Goal: Information Seeking & Learning: Learn about a topic

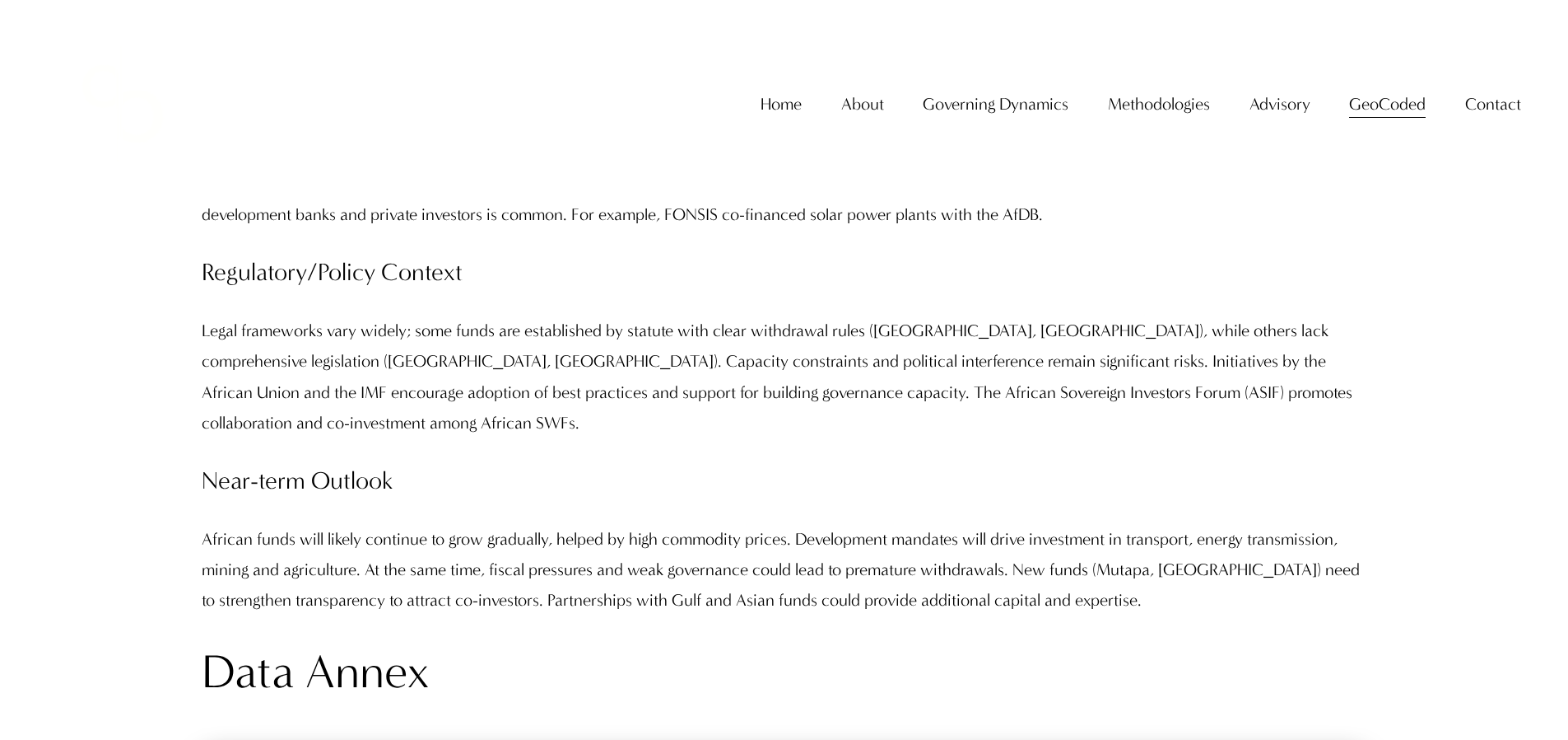
scroll to position [15295, 0]
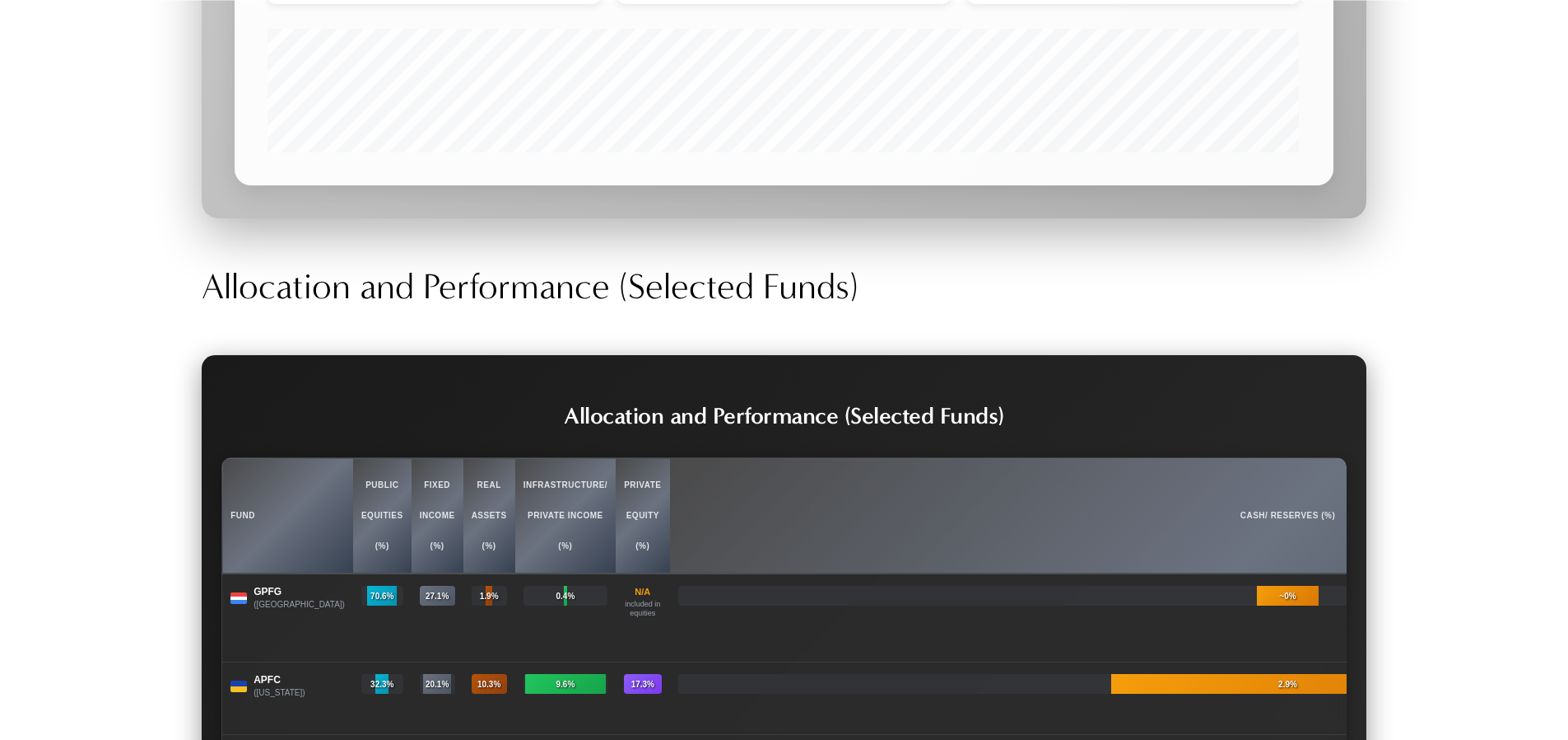
scroll to position [19242, 0]
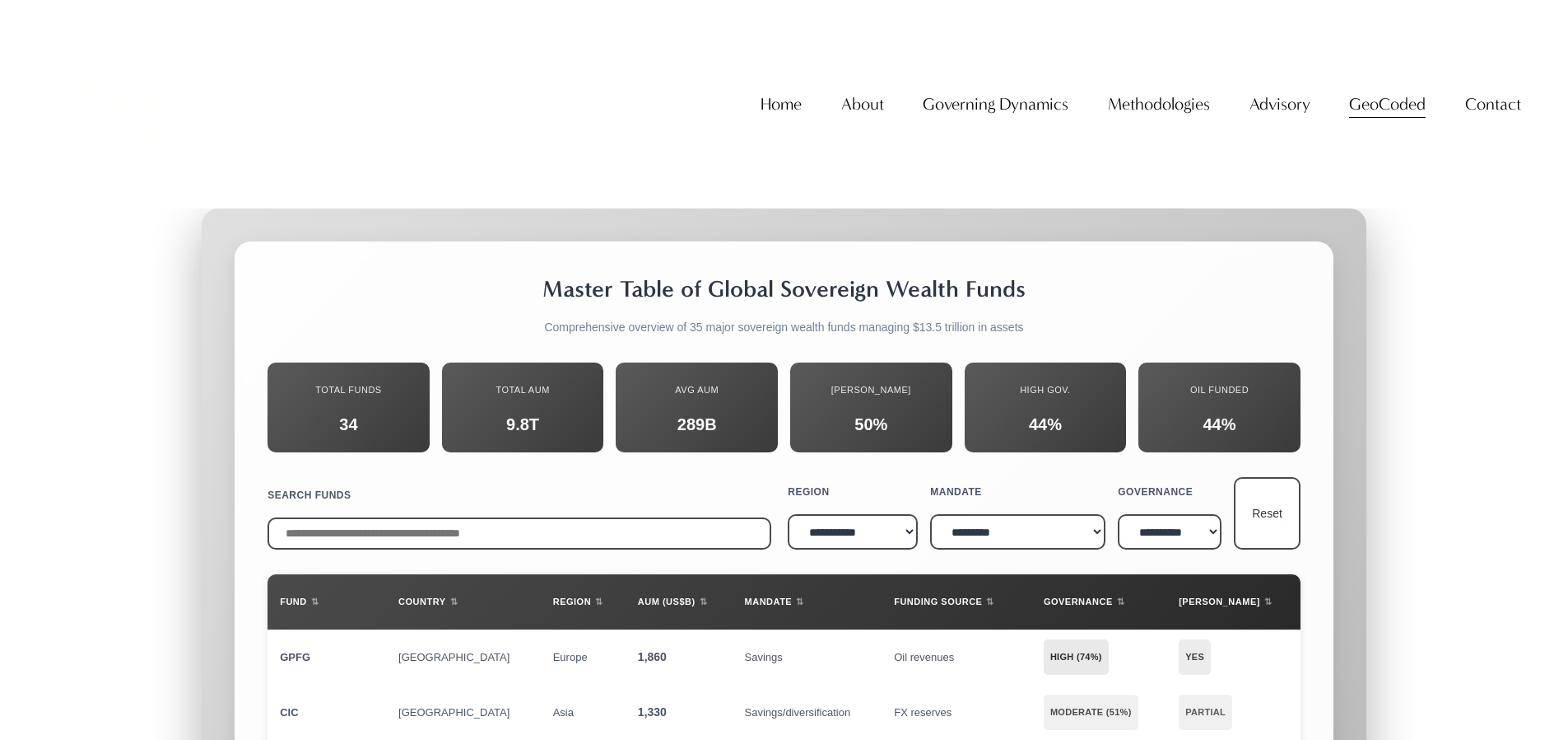
scroll to position [15831, 0]
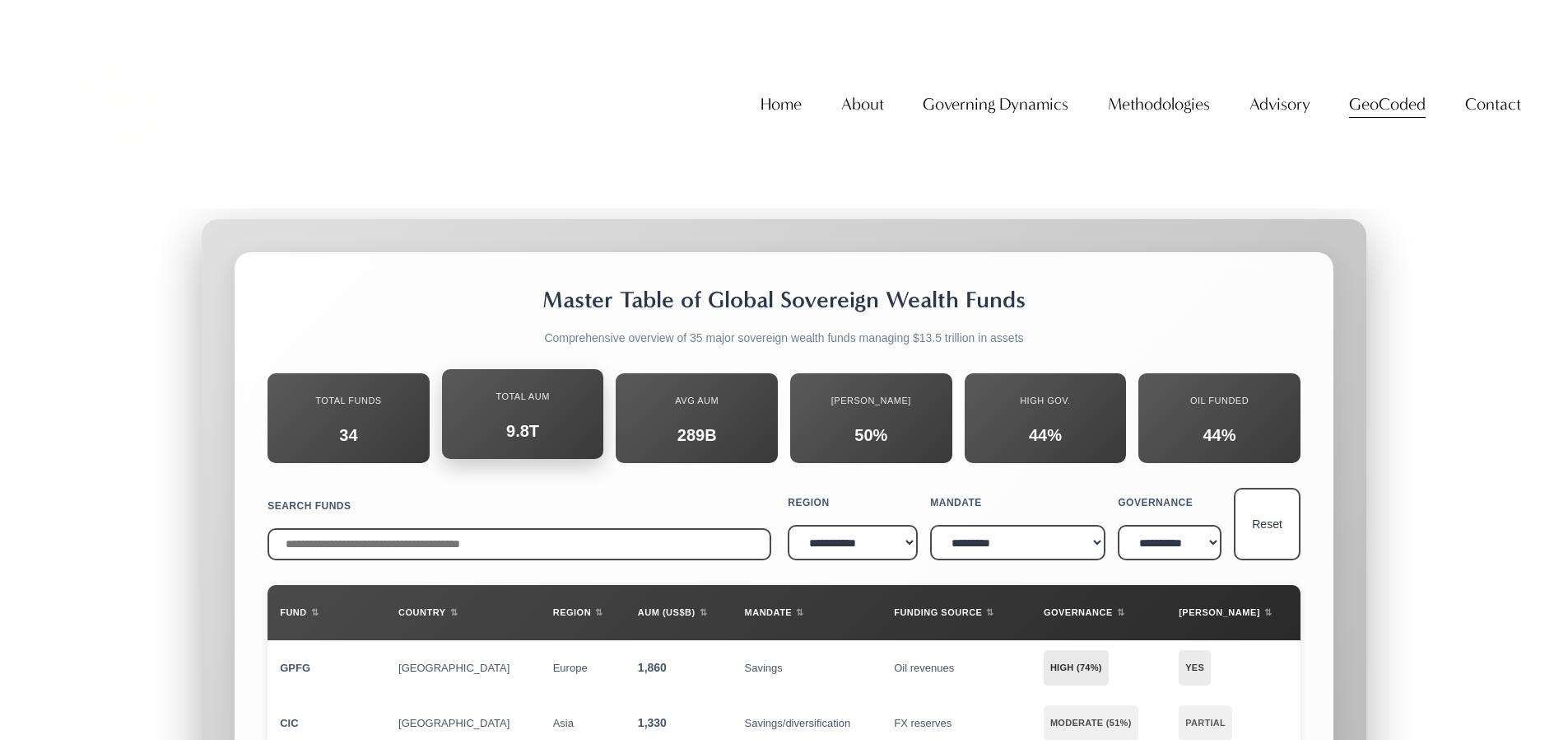
click at [540, 382] on div "Total AUM" at bounding box center [523, 396] width 138 height 31
click at [682, 528] on input "text" at bounding box center [519, 544] width 504 height 32
click at [855, 524] on select "**********" at bounding box center [852, 542] width 131 height 35
select select "**********"
click at [788, 524] on select "**********" at bounding box center [852, 542] width 131 height 35
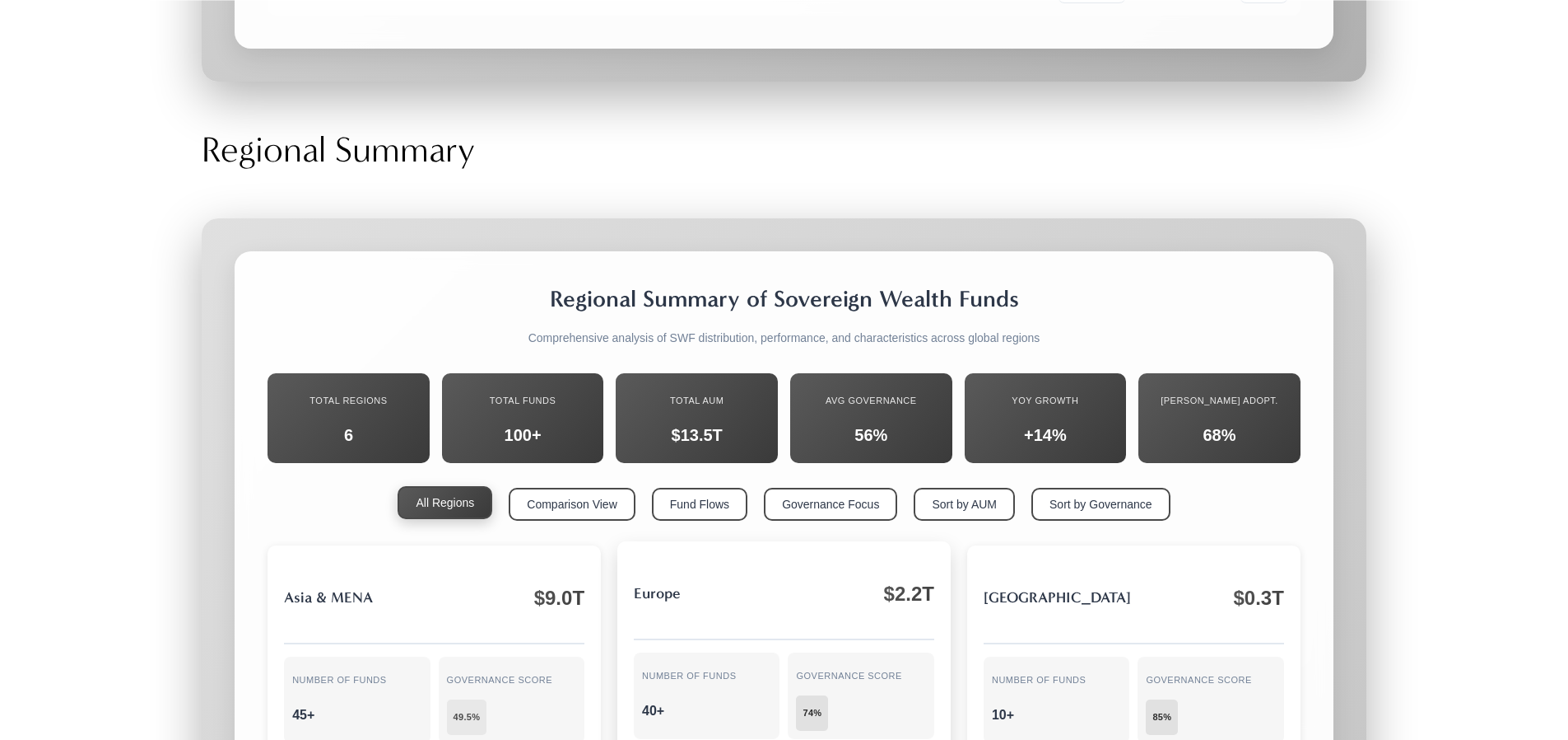
scroll to position [16850, 0]
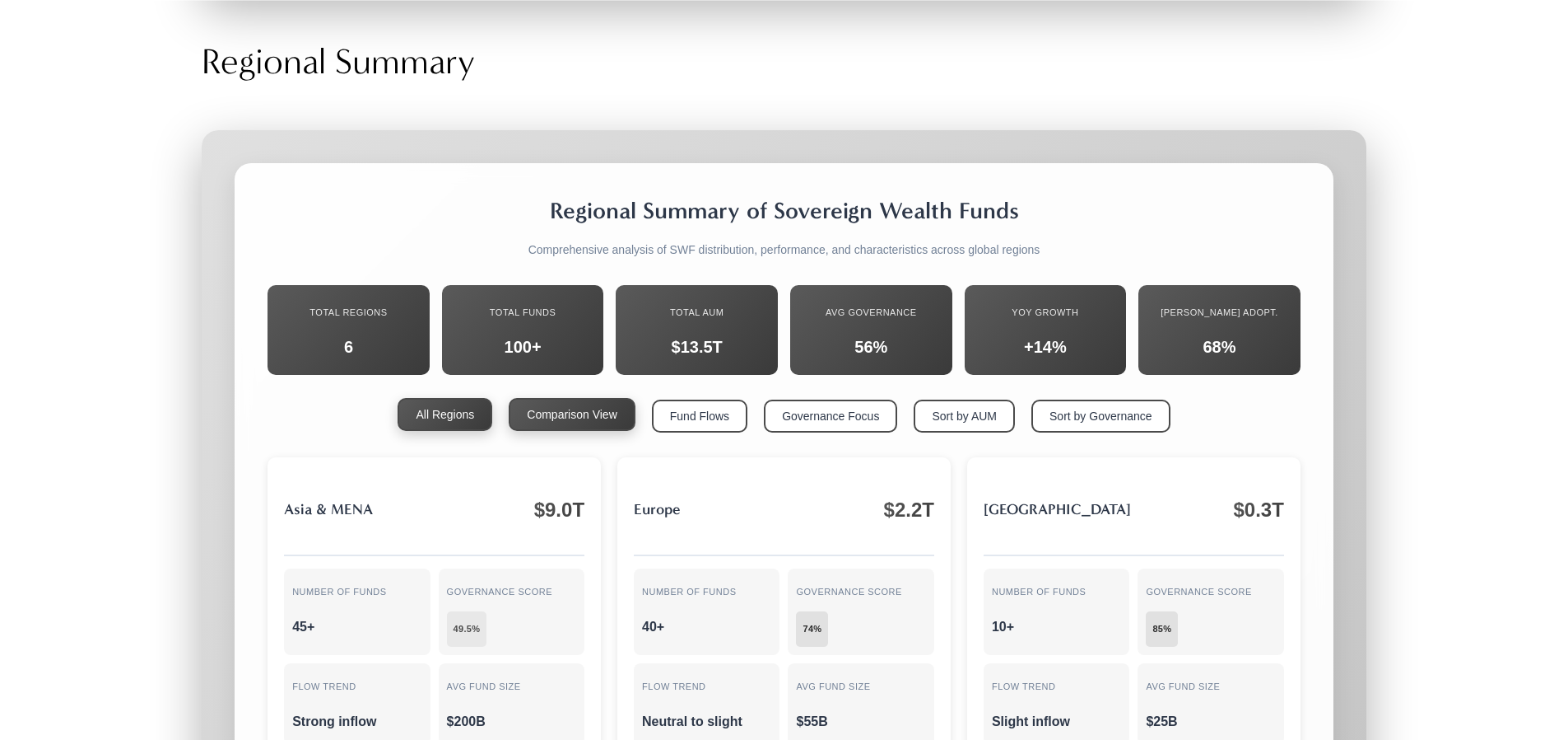
click at [587, 398] on button "Comparison View" at bounding box center [572, 415] width 126 height 33
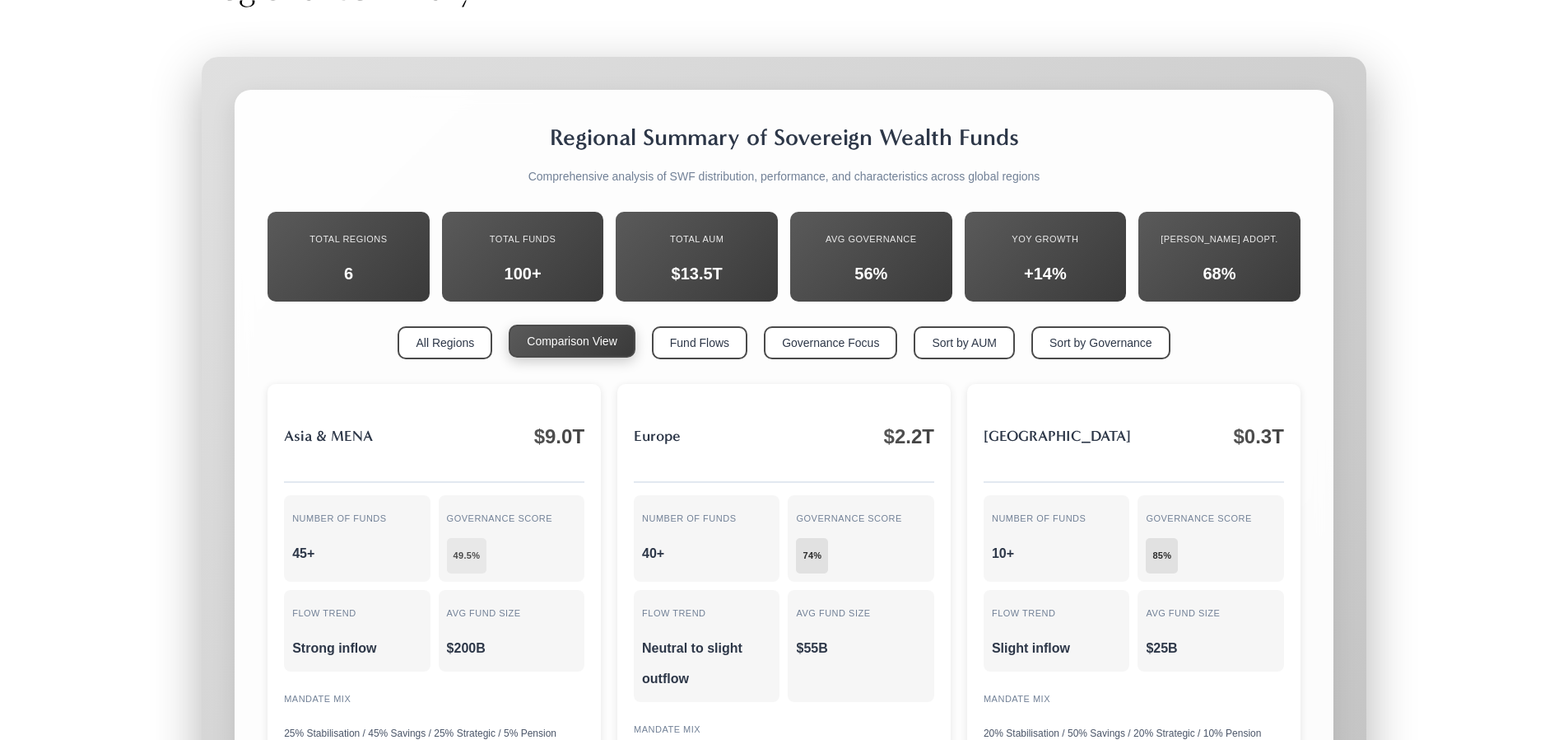
scroll to position [16954, 0]
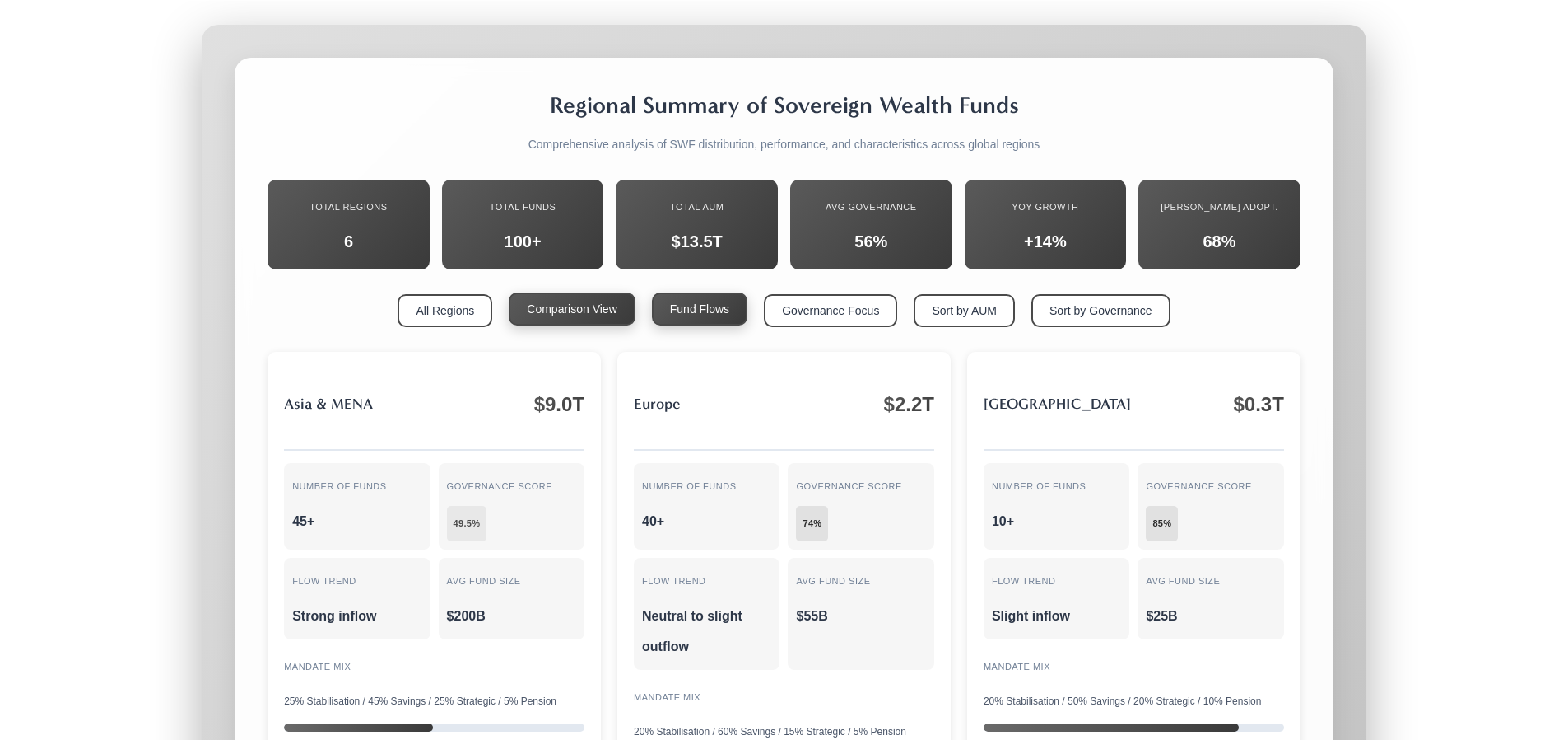
click at [713, 293] on button "Fund Flows" at bounding box center [699, 309] width 95 height 33
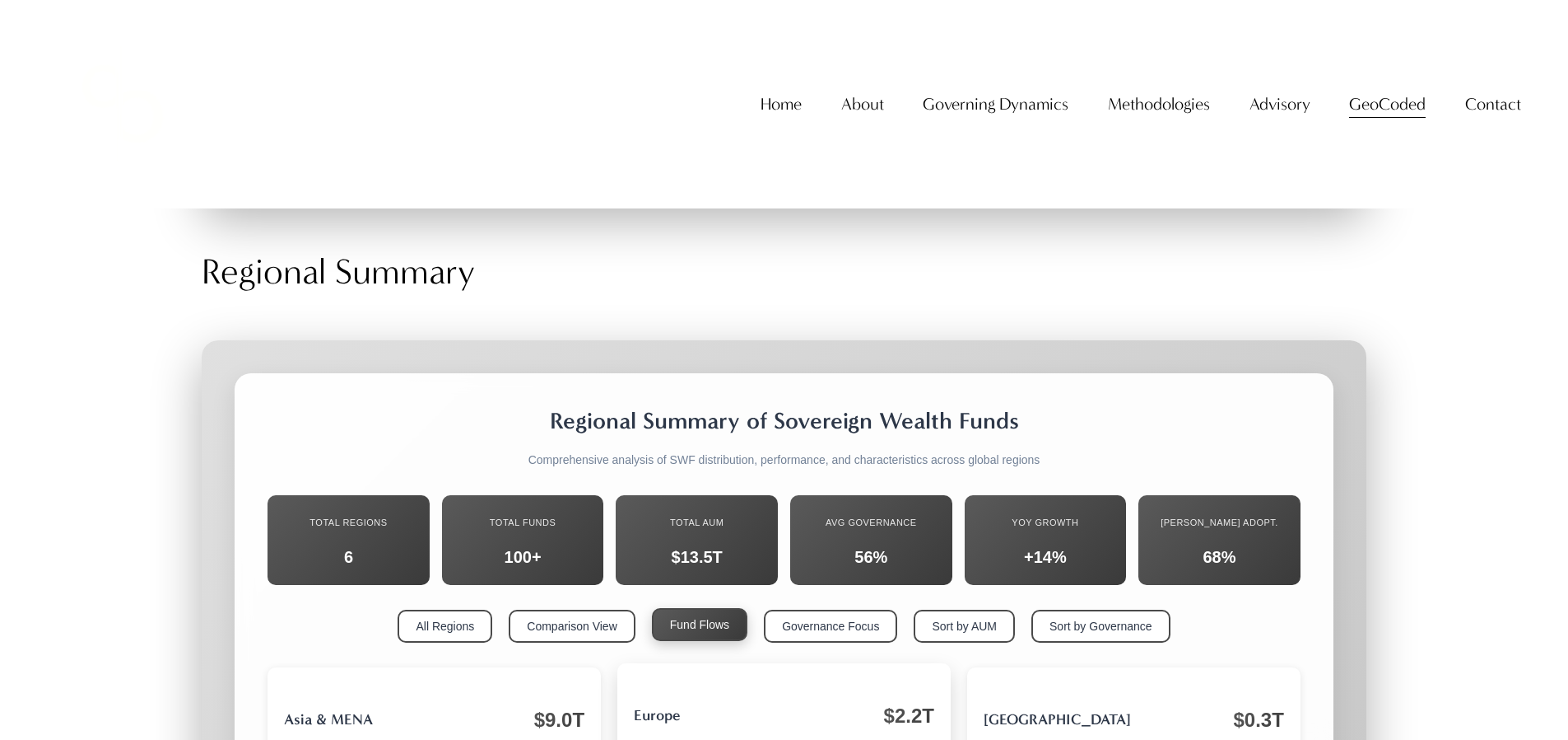
scroll to position [16605, 0]
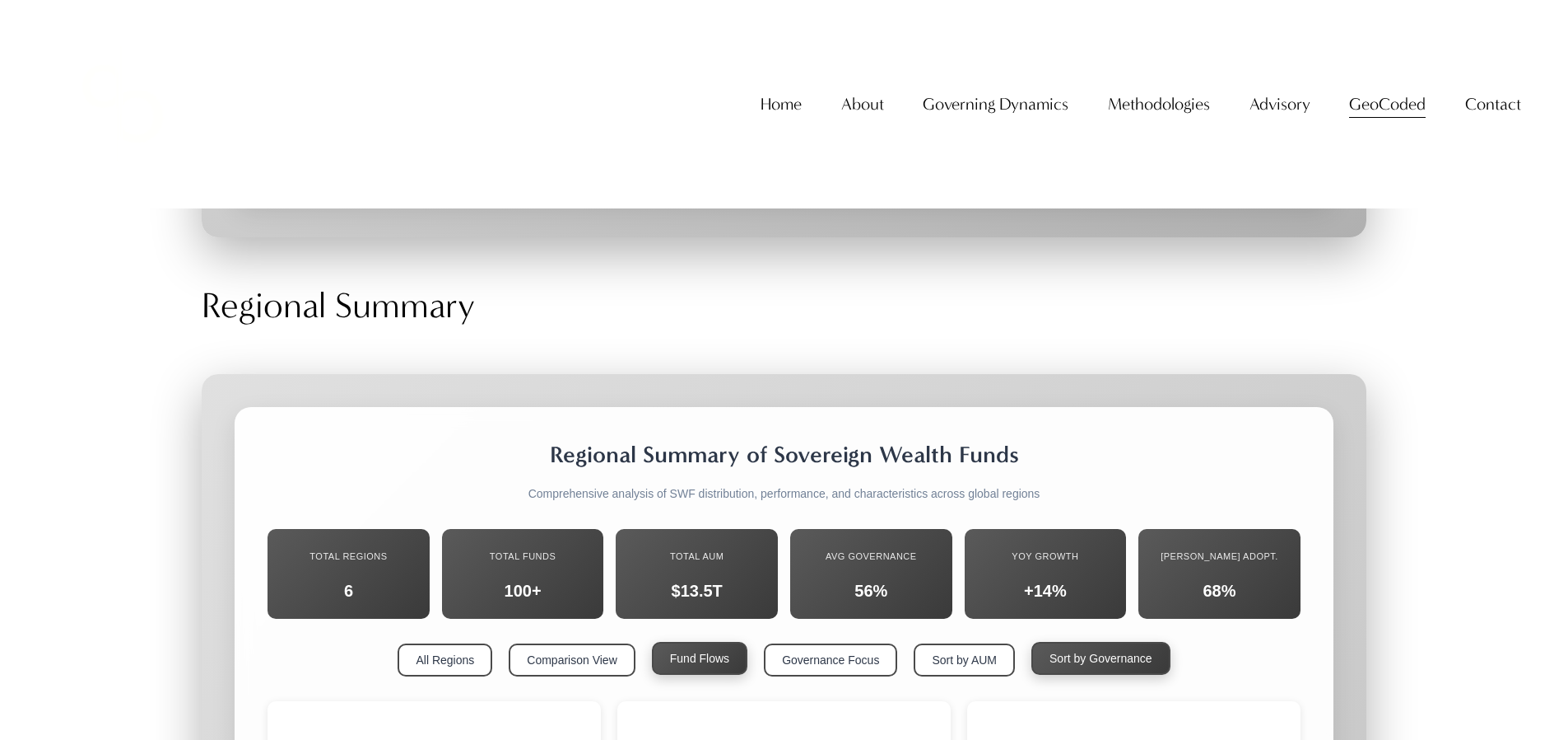
click at [1099, 642] on button "Sort by Governance" at bounding box center [1101, 658] width 139 height 33
click at [940, 642] on button "Sort by AUM" at bounding box center [964, 658] width 101 height 33
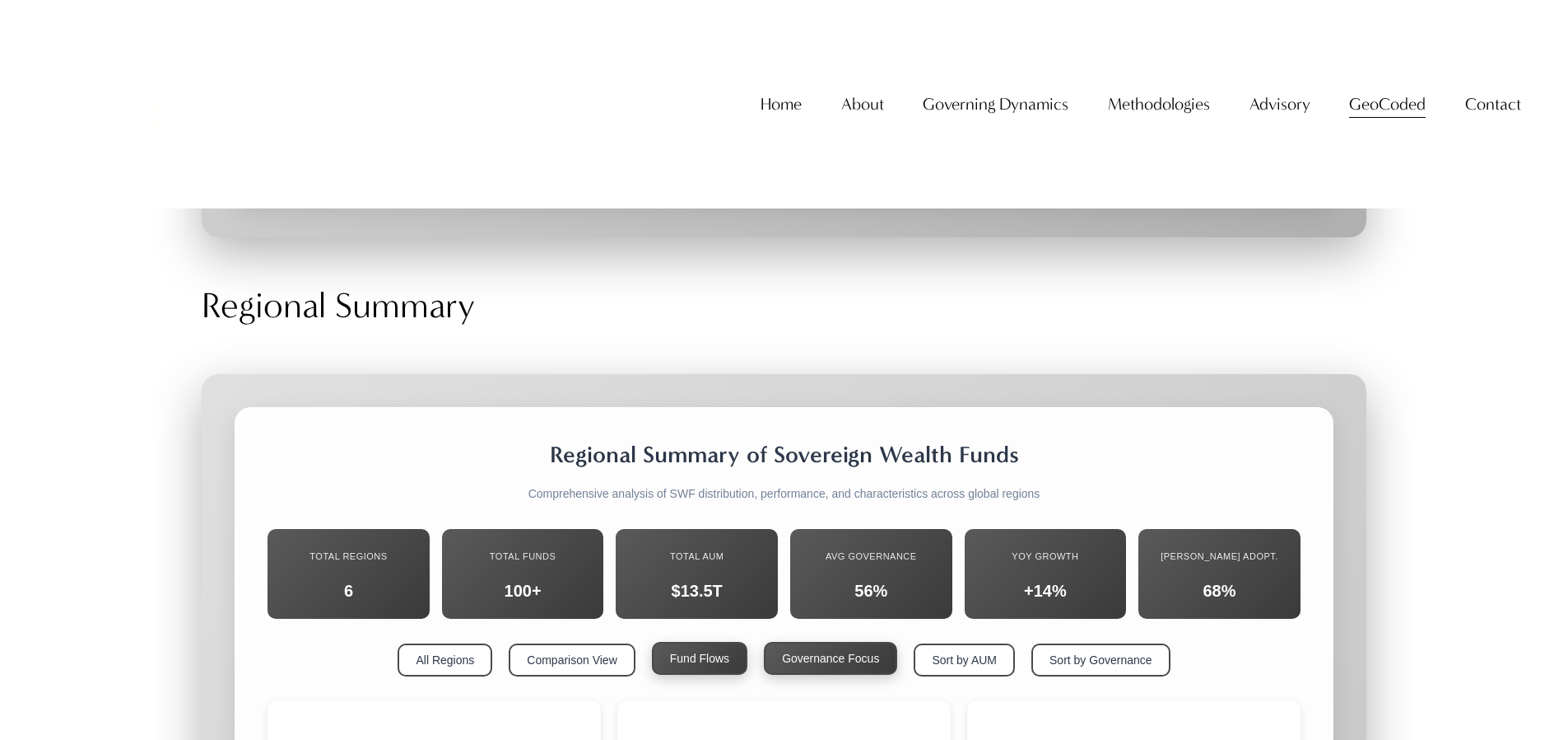
click at [859, 642] on button "Governance Focus" at bounding box center [830, 658] width 133 height 33
click at [967, 642] on button "Sort by AUM" at bounding box center [964, 658] width 101 height 33
click at [474, 642] on button "All Regions" at bounding box center [445, 658] width 94 height 33
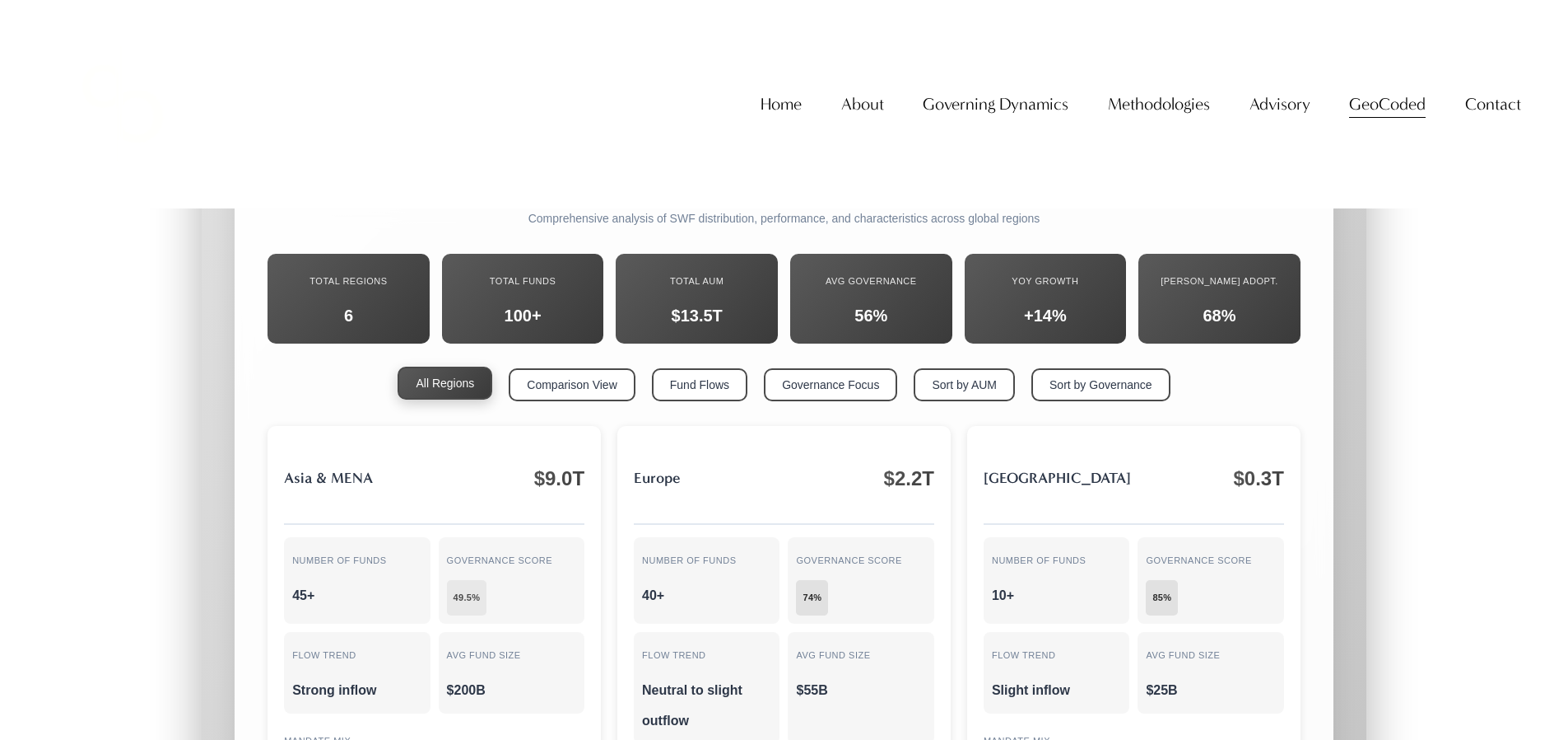
scroll to position [16286, 0]
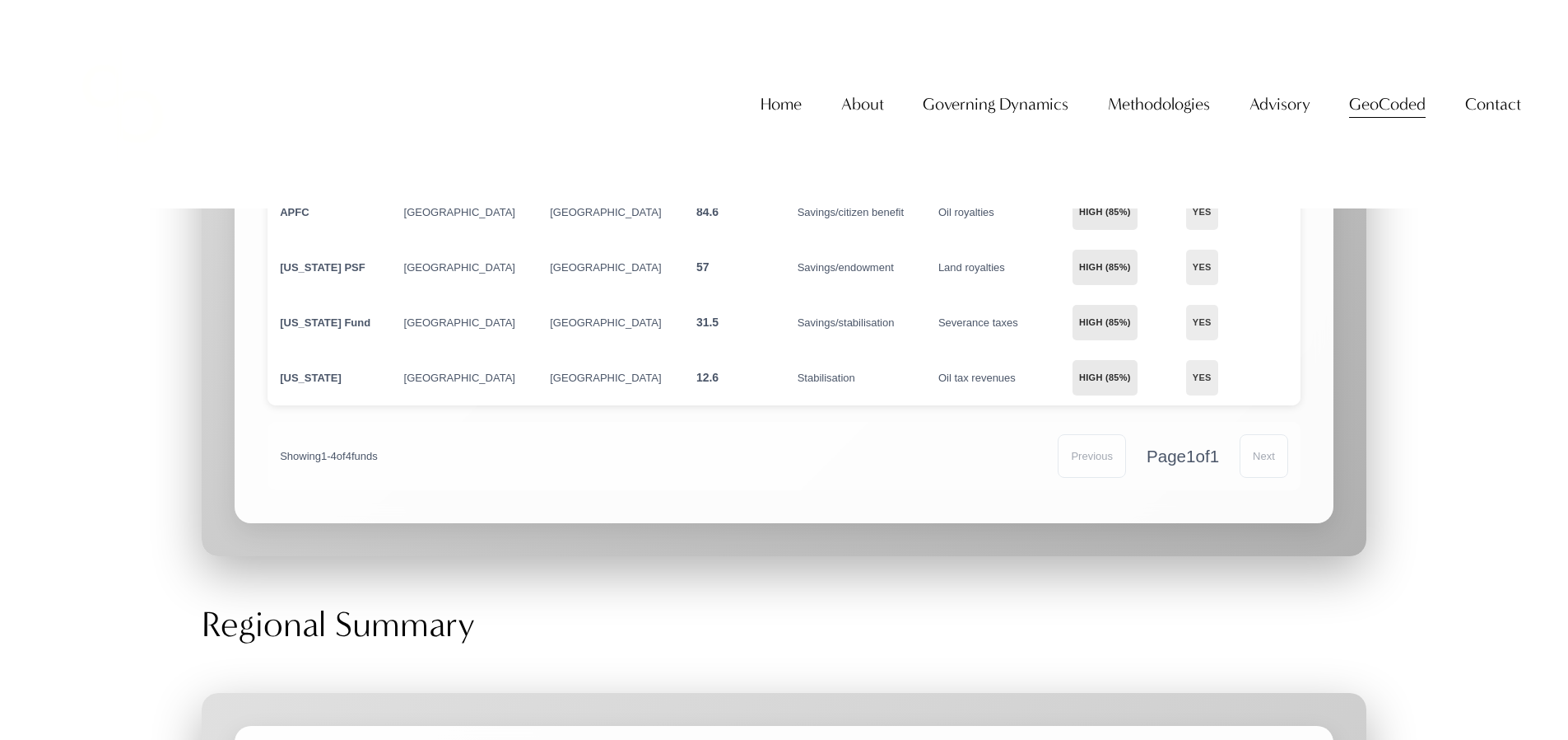
click at [775, 121] on link "Home" at bounding box center [781, 104] width 41 height 33
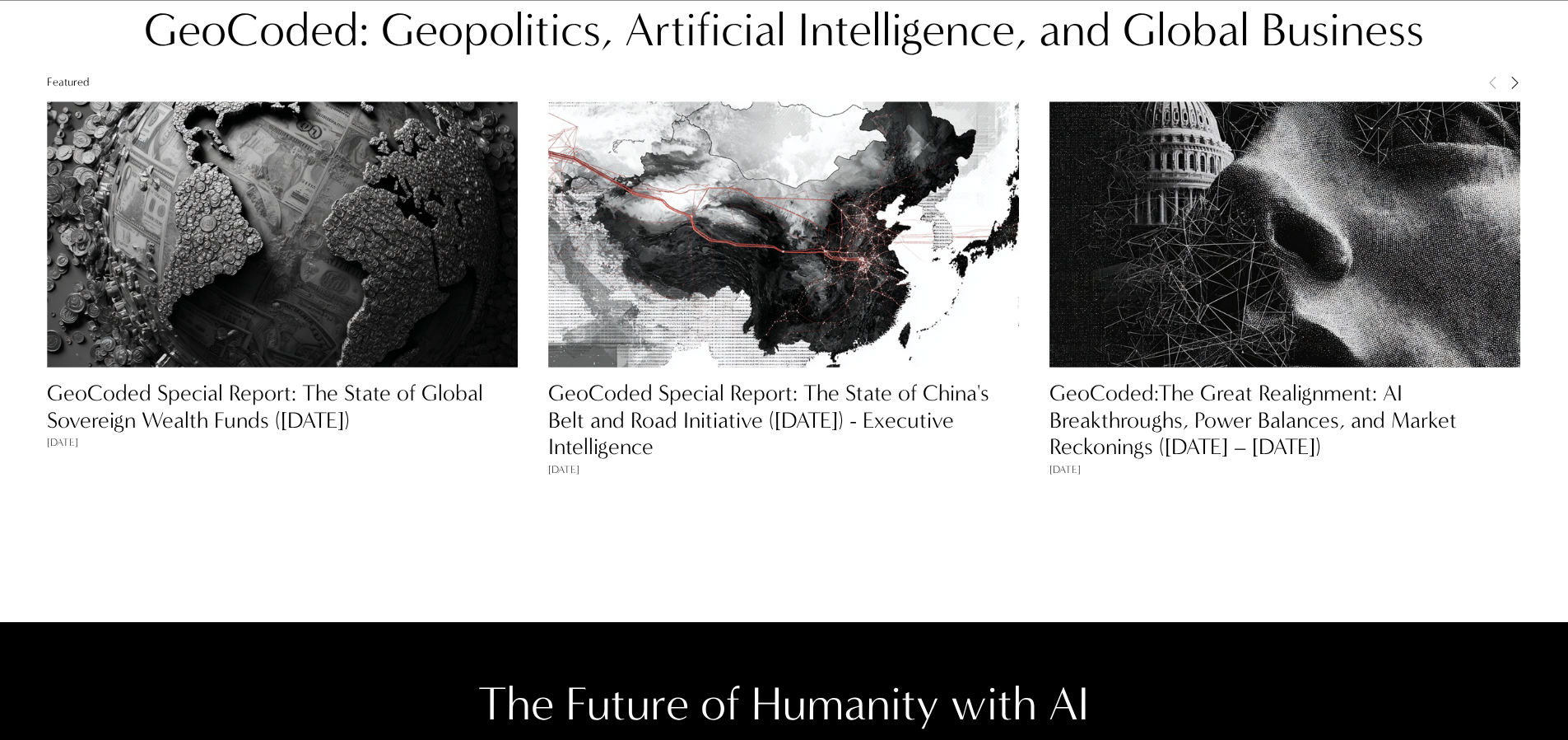
scroll to position [1753, 0]
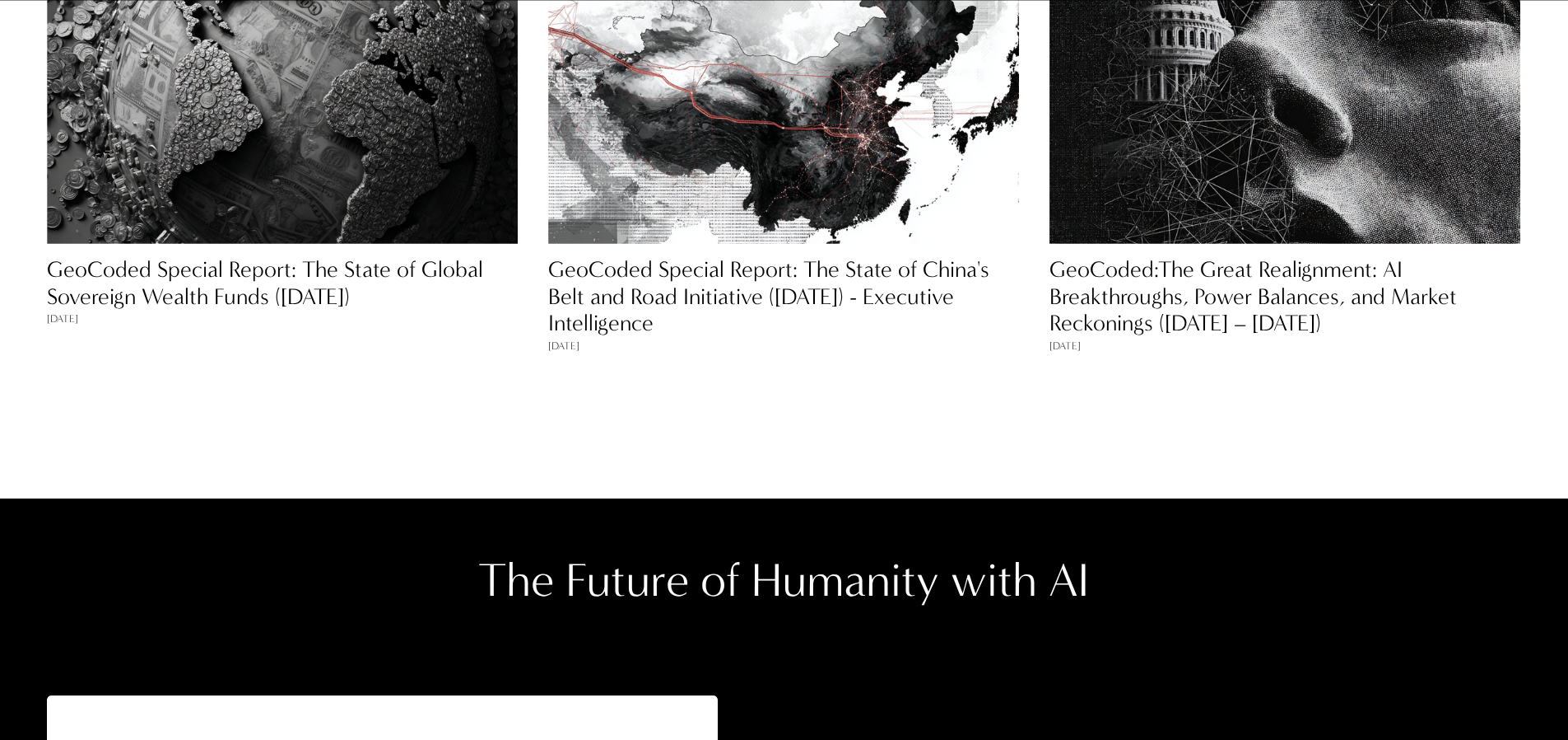
click at [683, 267] on link "GeoCoded Special Report: The State of China's Belt and Road Initiative ([DATE])…" at bounding box center [768, 296] width 442 height 81
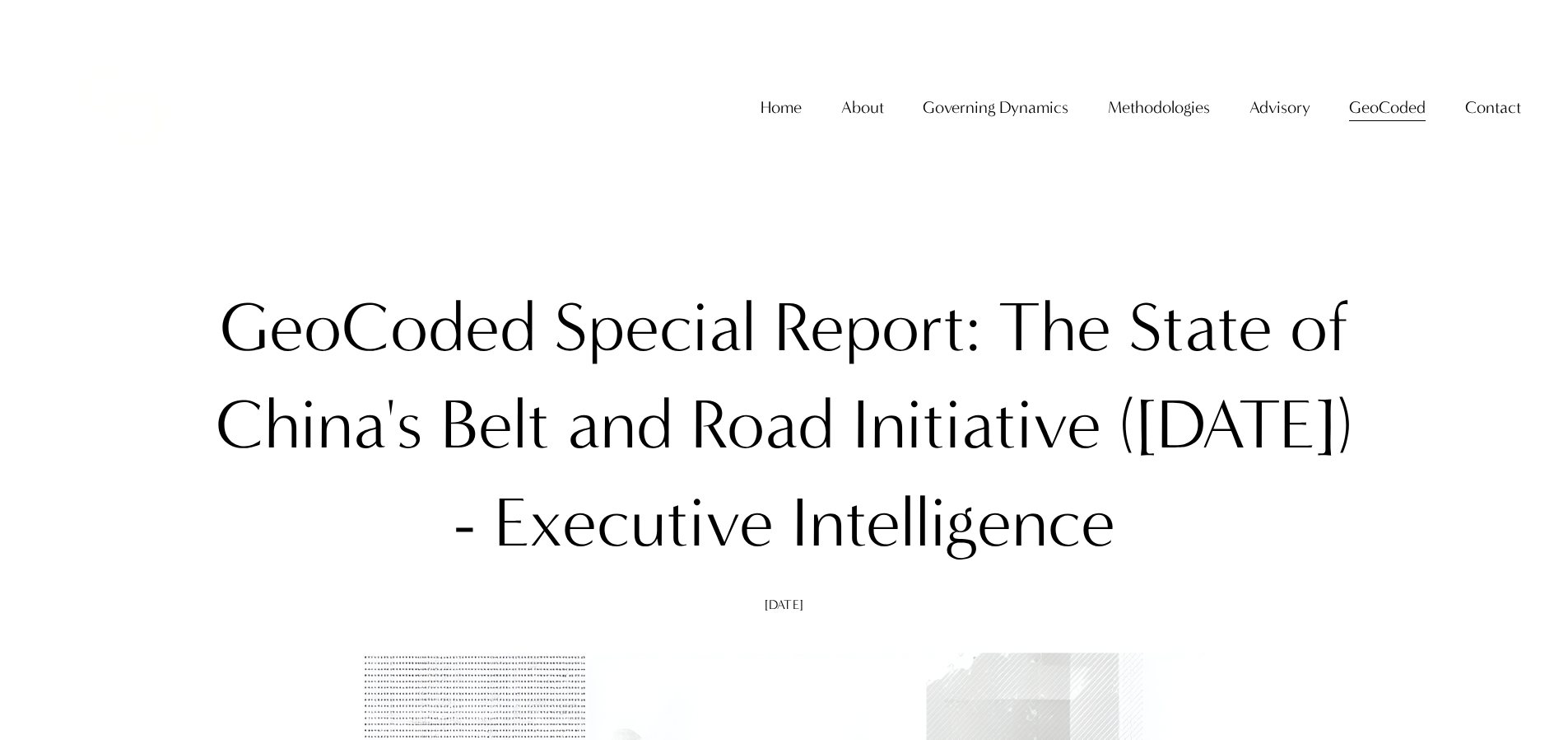
click at [1195, 524] on h1 "GeoCoded Special Report: The State of China's Belt and Road Initiative ([DATE])…" at bounding box center [784, 425] width 1164 height 293
drag, startPoint x: 1209, startPoint y: 525, endPoint x: 546, endPoint y: 516, distance: 663.1
click at [546, 516] on h1 "GeoCoded Special Report: The State of China's Belt and Road Initiative ([DATE])…" at bounding box center [784, 425] width 1164 height 293
copy h1 "- Executive Intelligence"
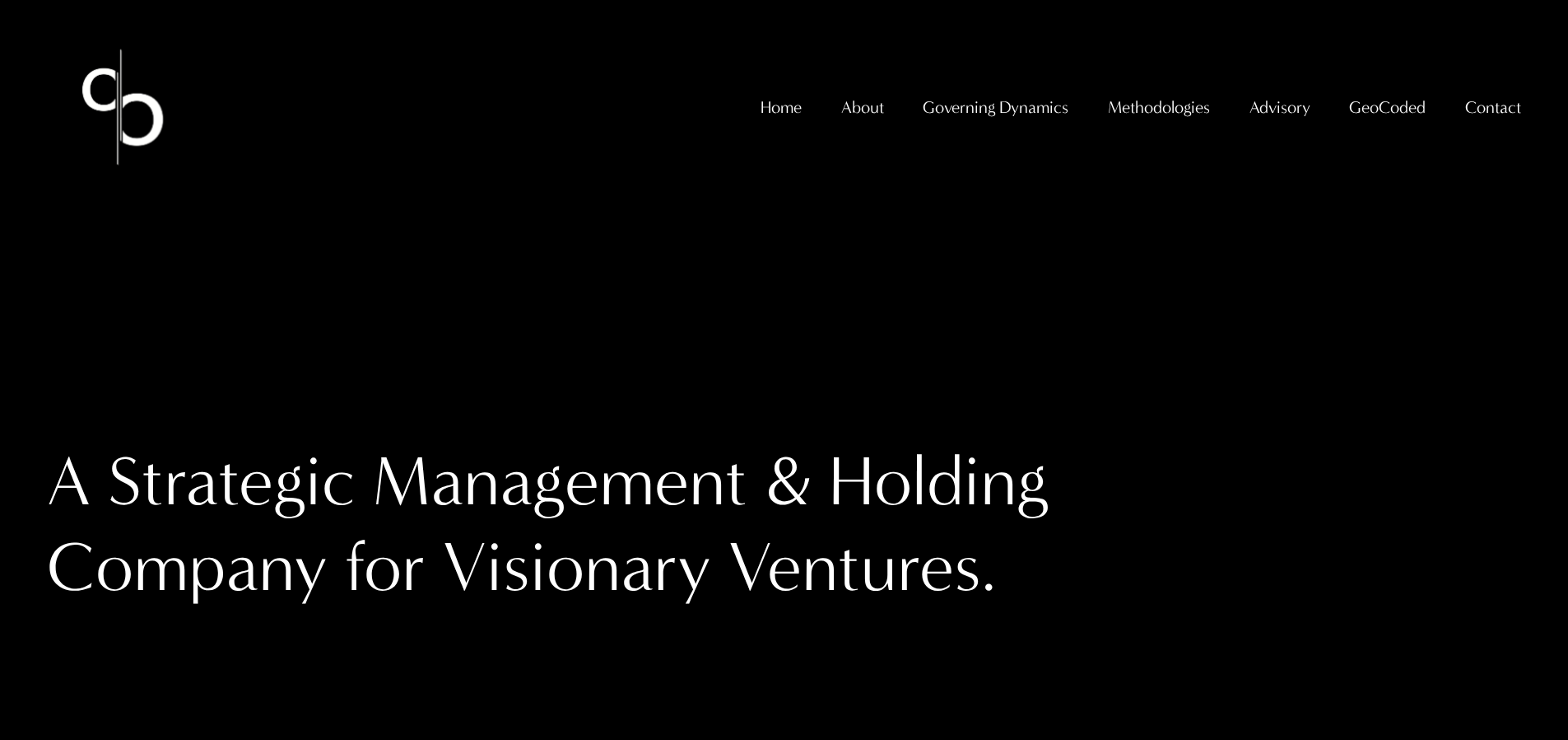
click at [0, 0] on span "GeoCoded - Weekly" at bounding box center [0, 0] width 0 height 0
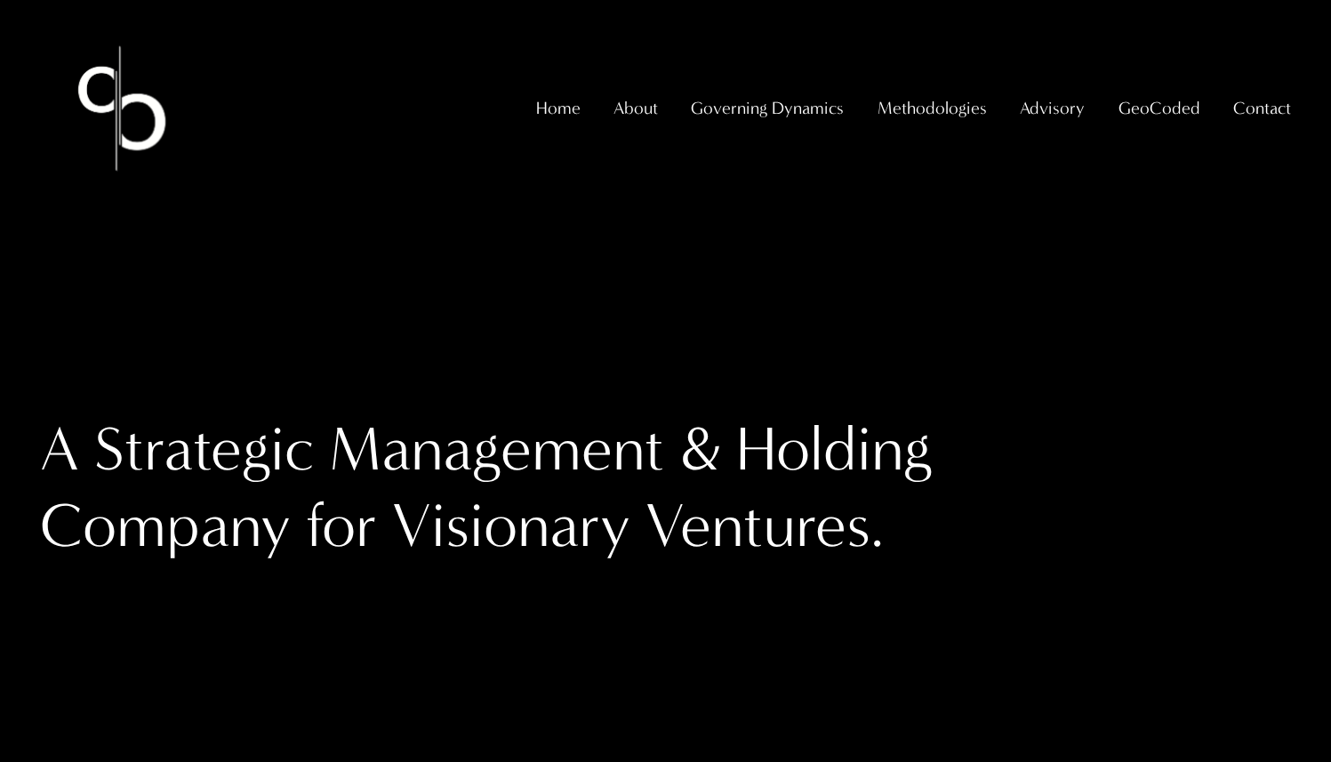
click at [0, 0] on span "GeoCoded Special Reports" at bounding box center [0, 0] width 0 height 0
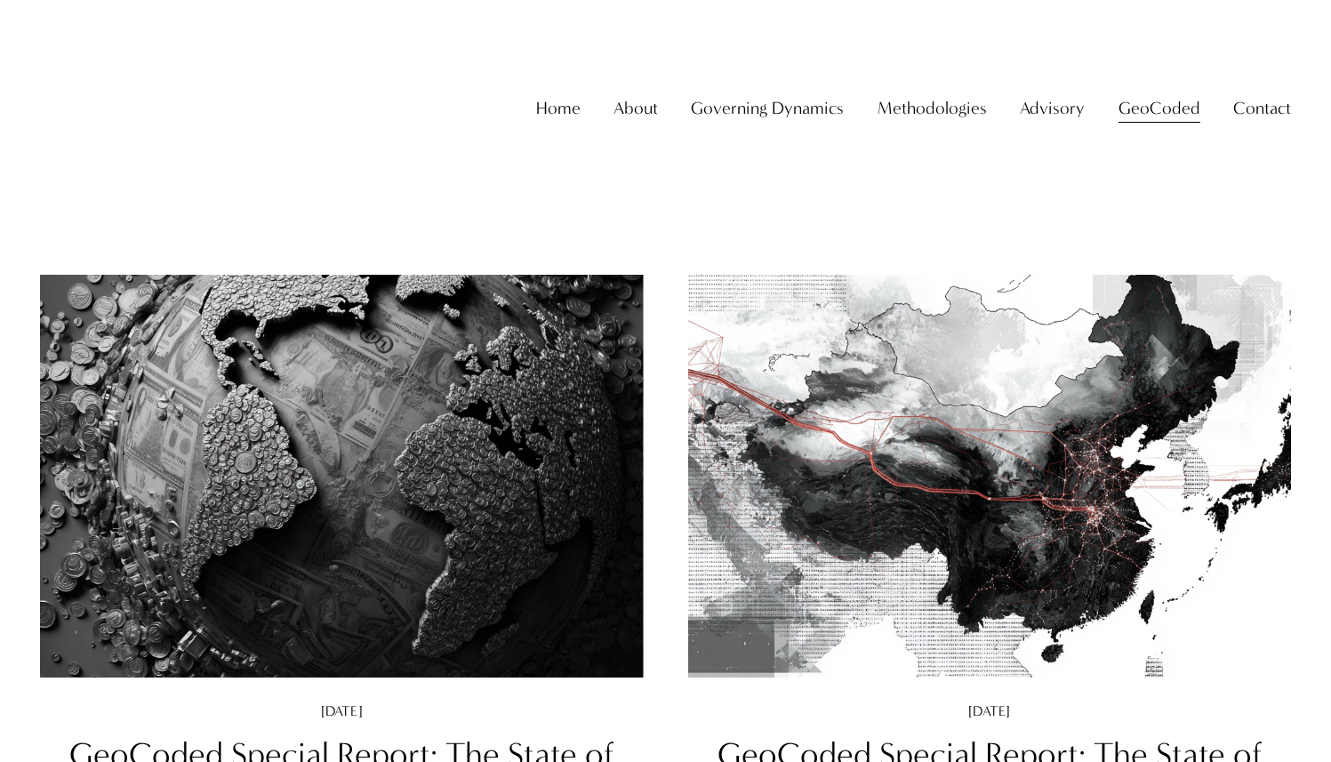
click at [0, 0] on span "GeoCoded - Weekly" at bounding box center [0, 0] width 0 height 0
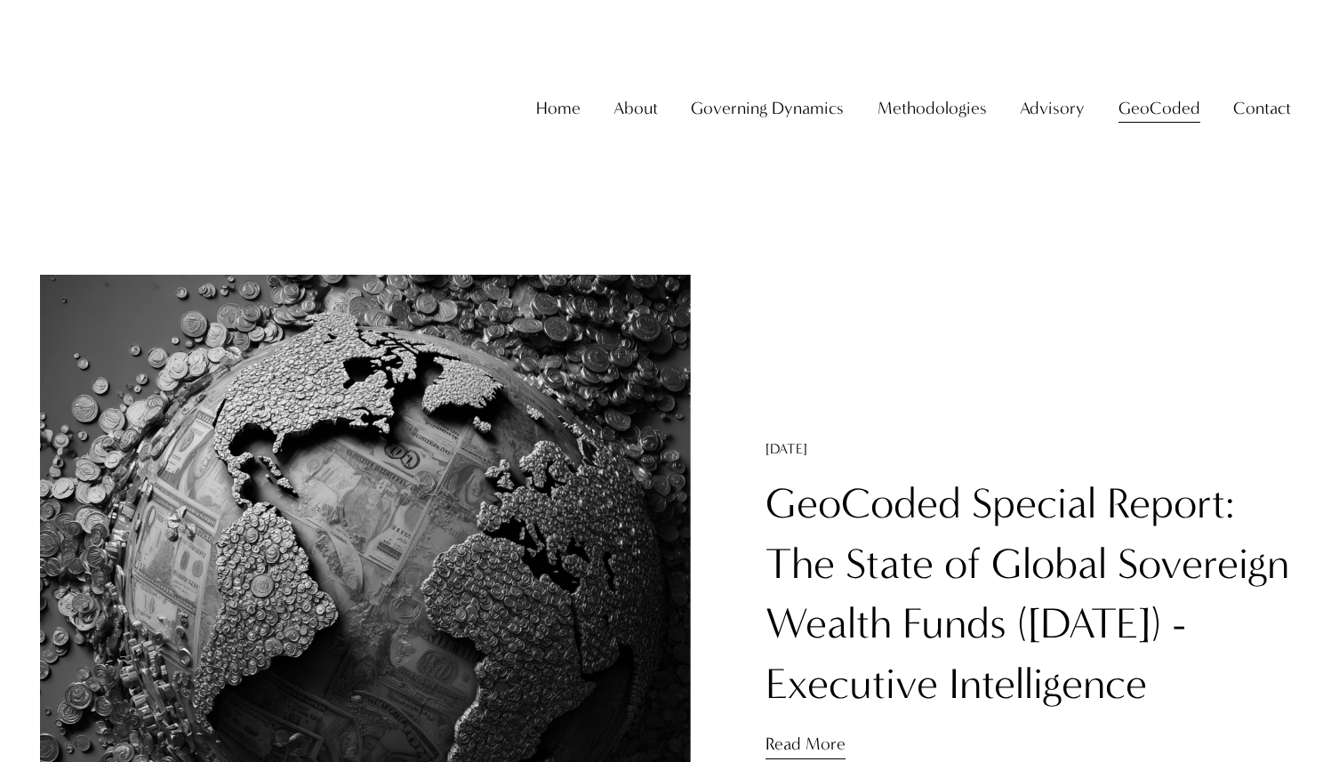
click at [835, 478] on link "GeoCoded Special Report: The State of Global Sovereign Wealth Funds ([DATE]) - …" at bounding box center [1028, 593] width 524 height 231
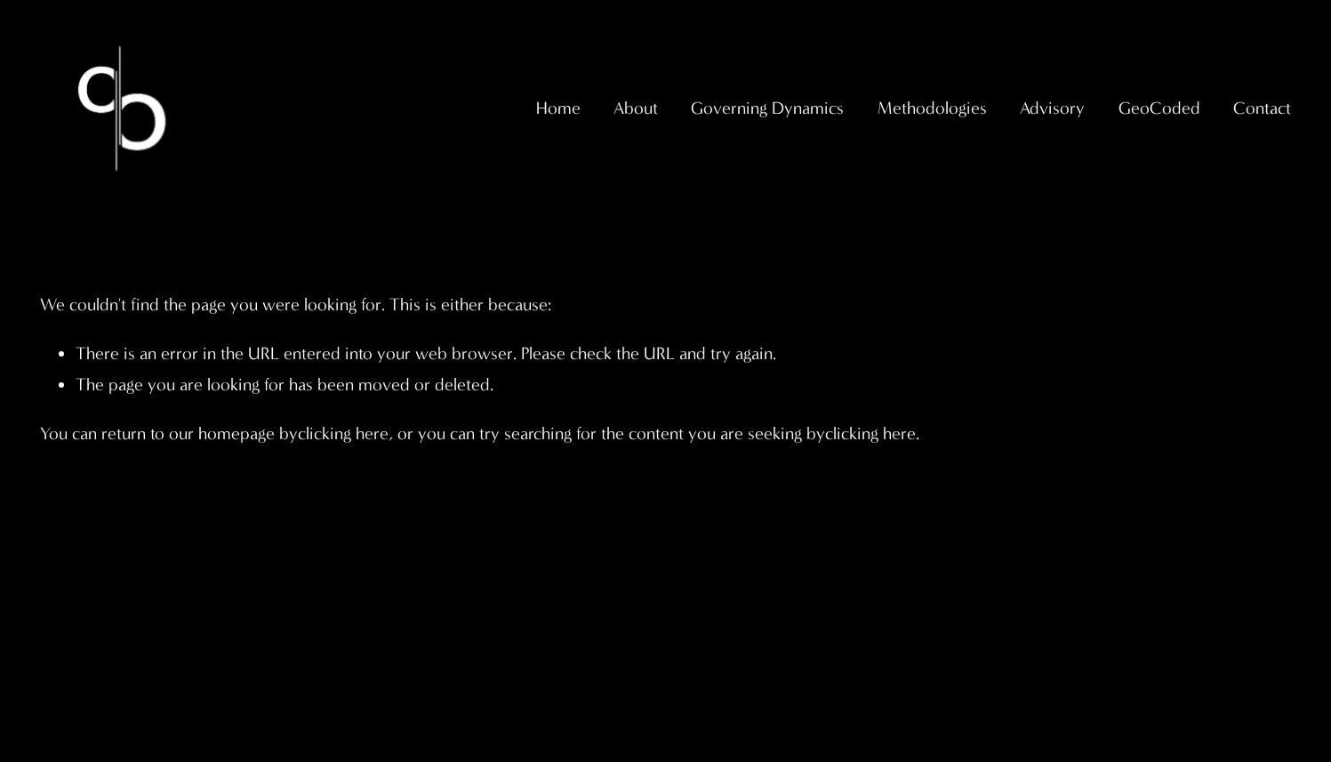
click at [0, 0] on span "GeoCoded - Weekly" at bounding box center [0, 0] width 0 height 0
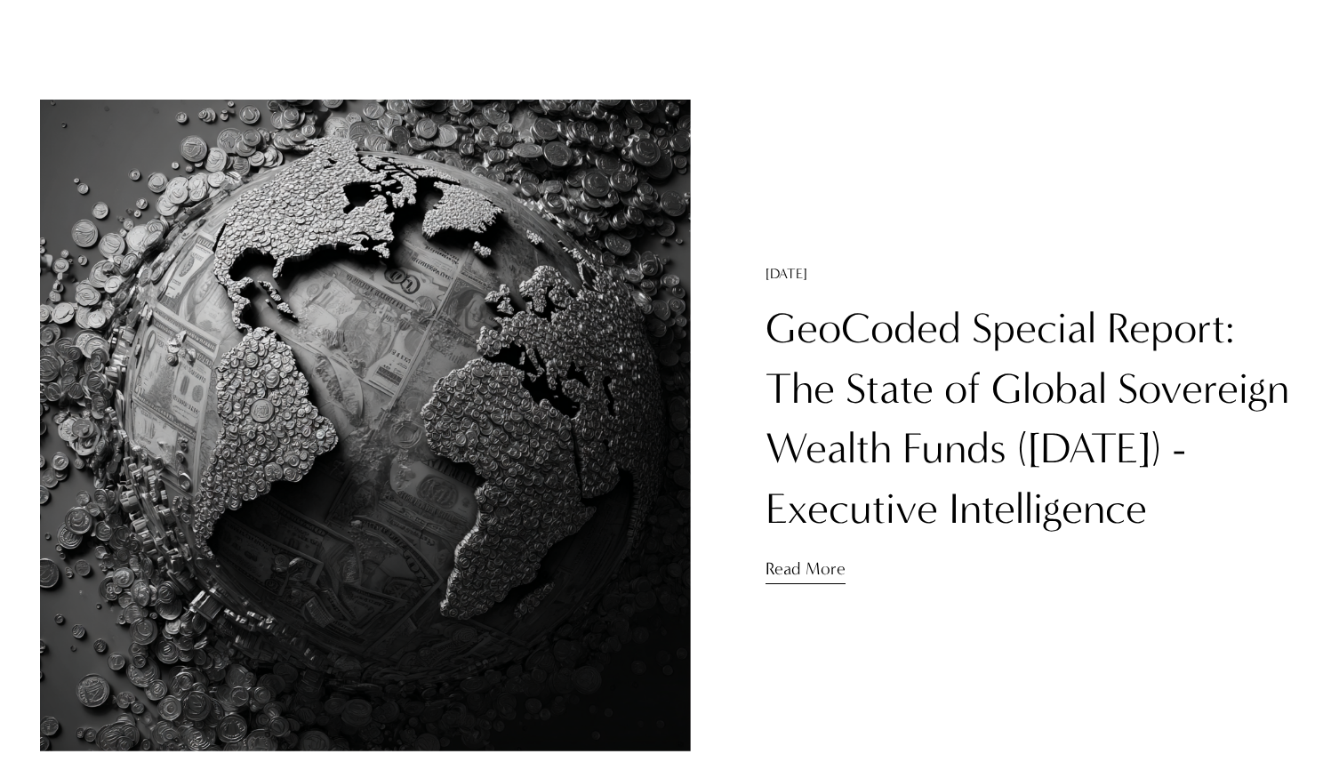
scroll to position [227, 0]
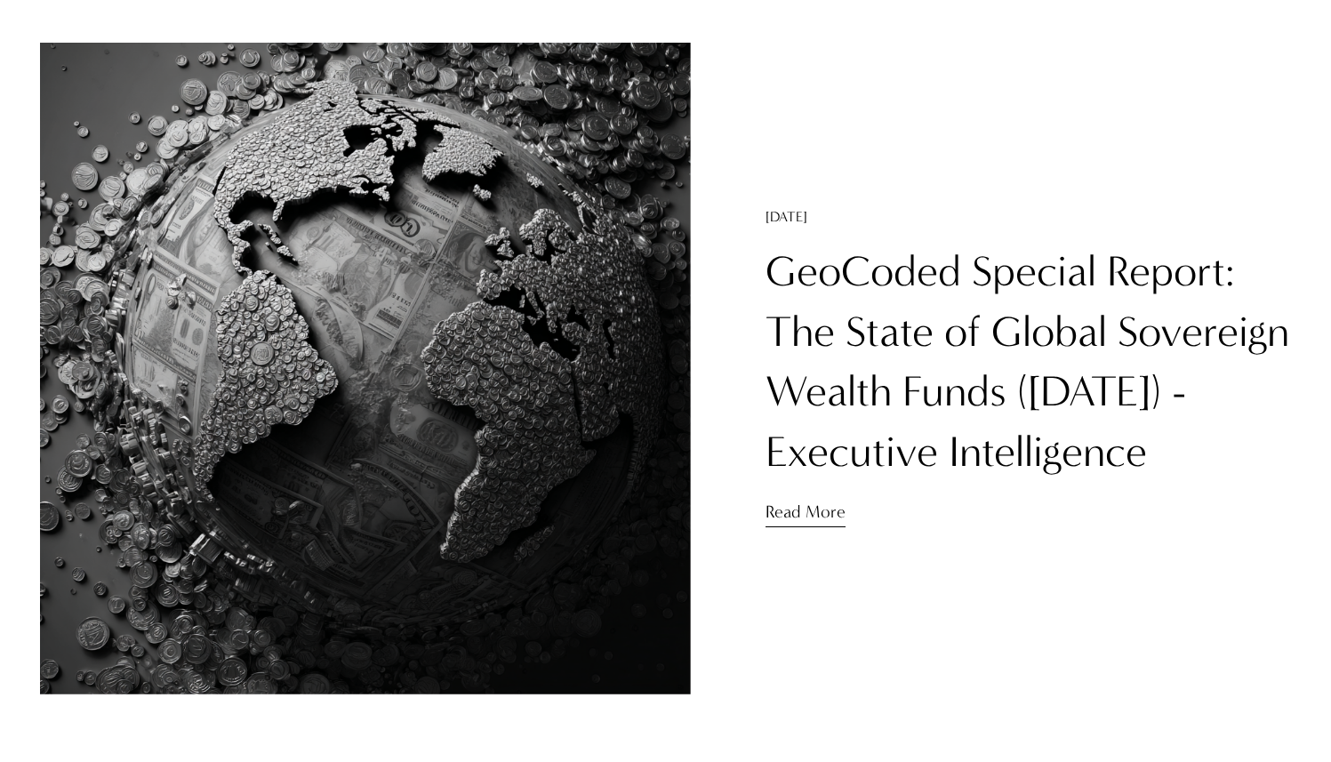
click at [815, 286] on link "GeoCoded Special Report: The State of Global Sovereign Wealth Funds ([DATE]) - …" at bounding box center [1028, 361] width 524 height 231
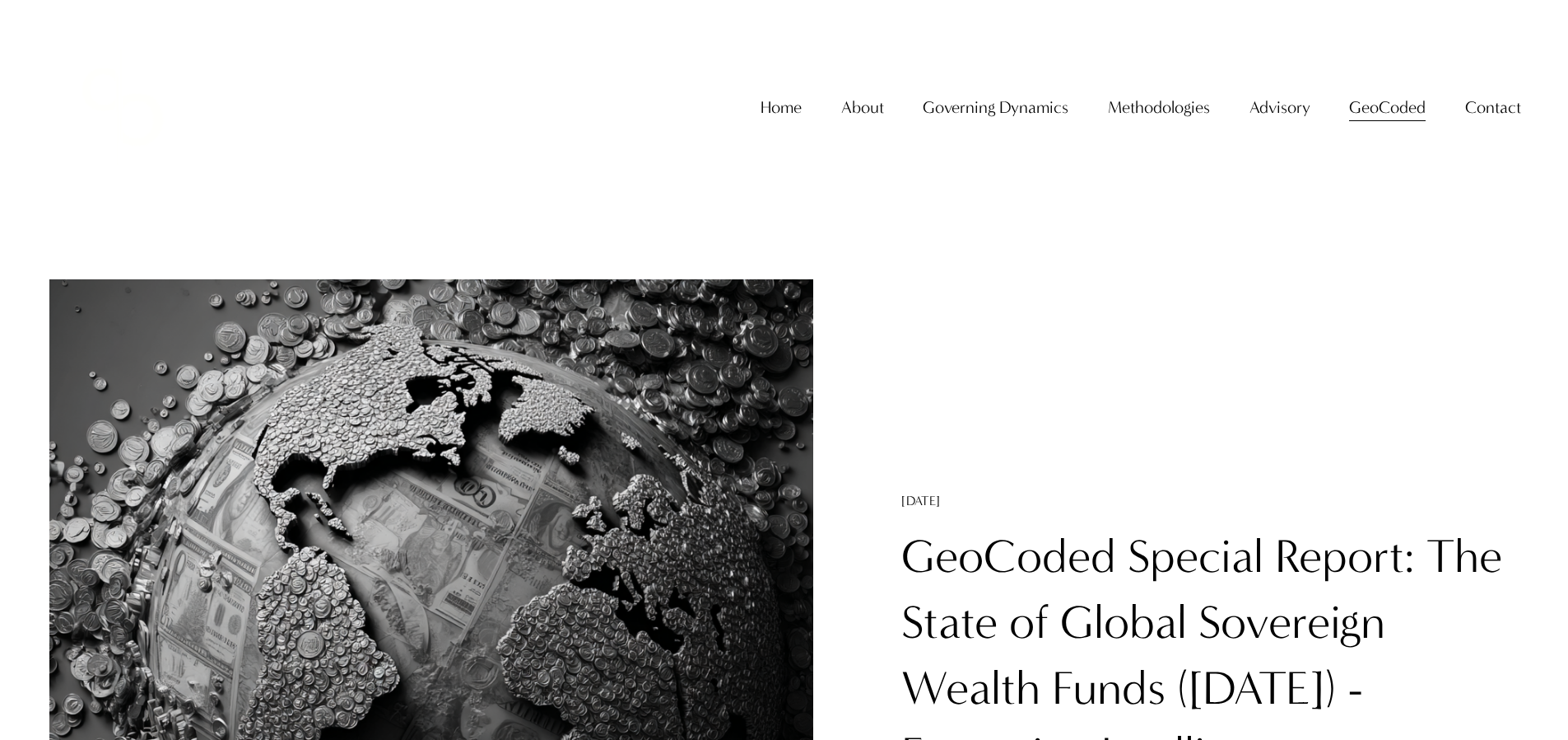
click at [977, 555] on link "GeoCoded Special Report: The State of Global Sovereign Wealth Funds (August 202…" at bounding box center [1201, 655] width 601 height 253
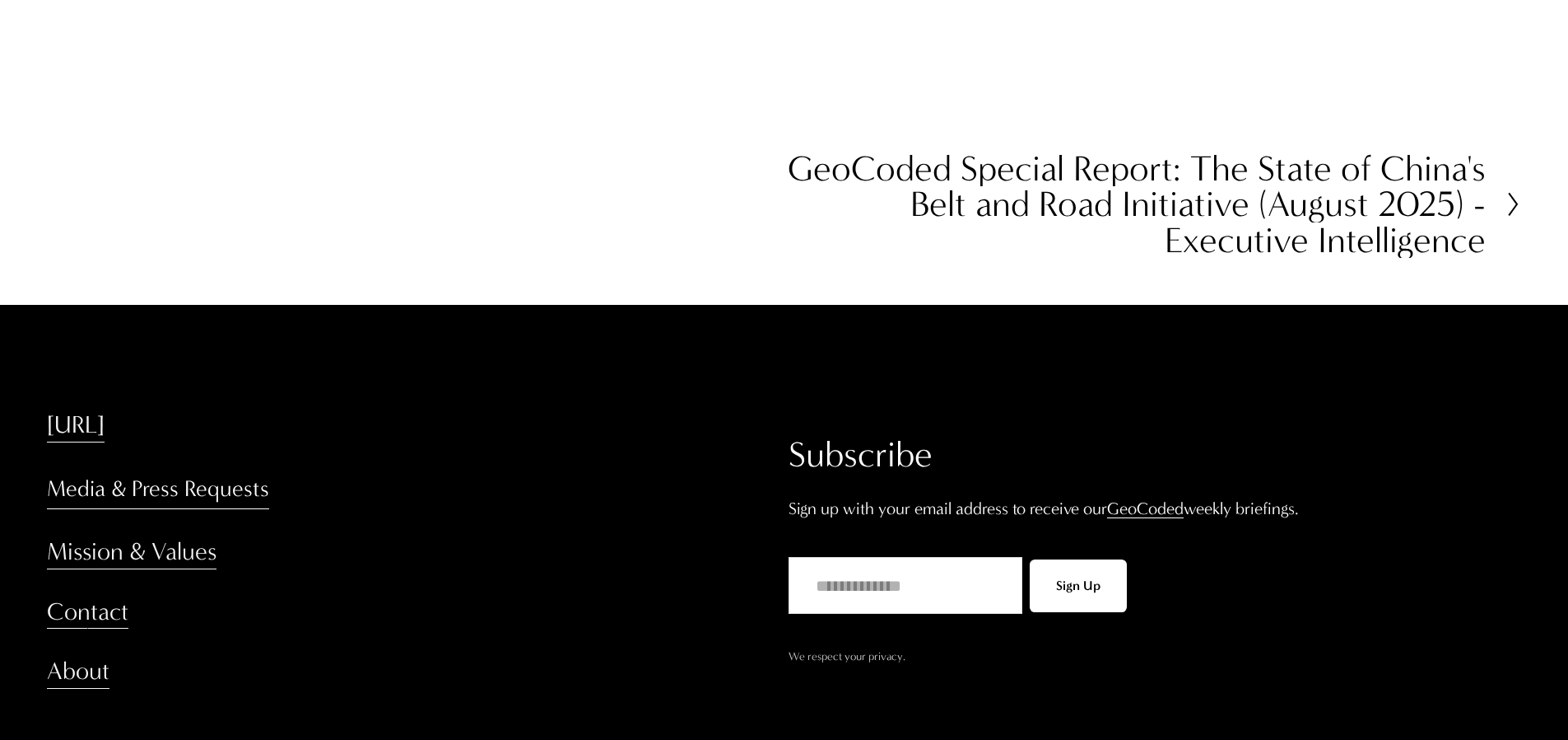
scroll to position [7251, 0]
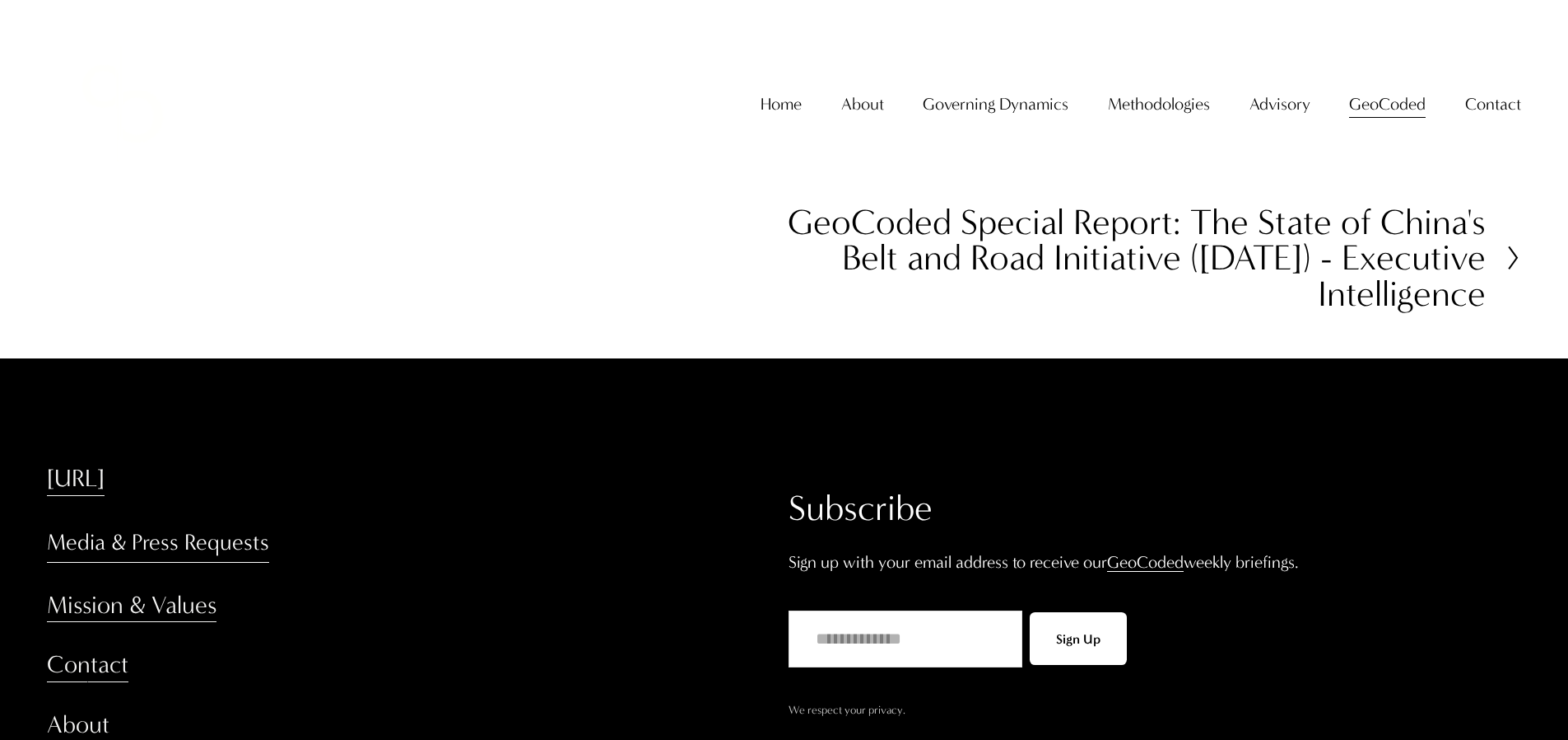
click at [934, 243] on h2 "GeoCoded Special Report: The State of China's Belt and Road Initiative (August …" at bounding box center [1136, 258] width 702 height 107
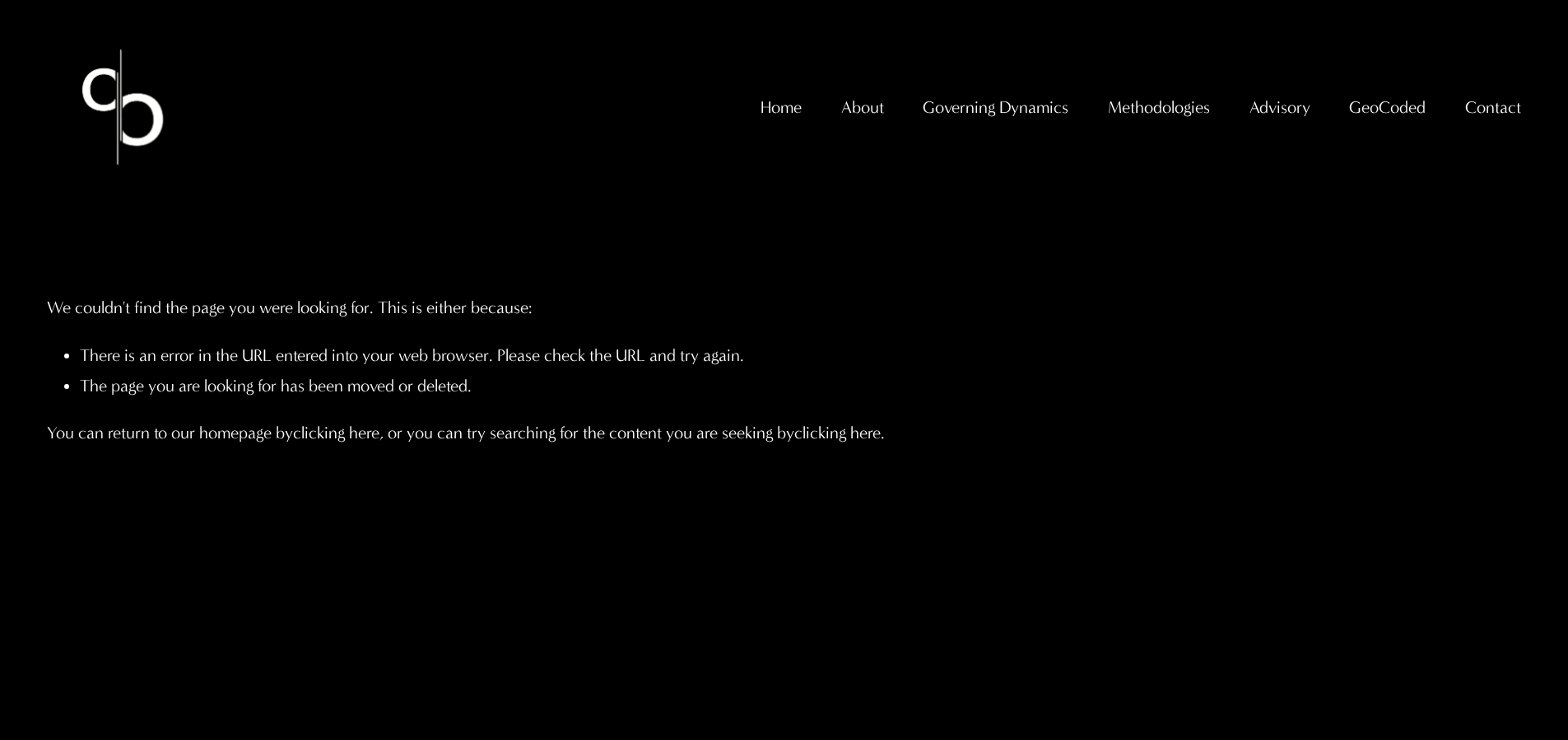
click at [0, 0] on span "GeoCoded - Weekly" at bounding box center [0, 0] width 0 height 0
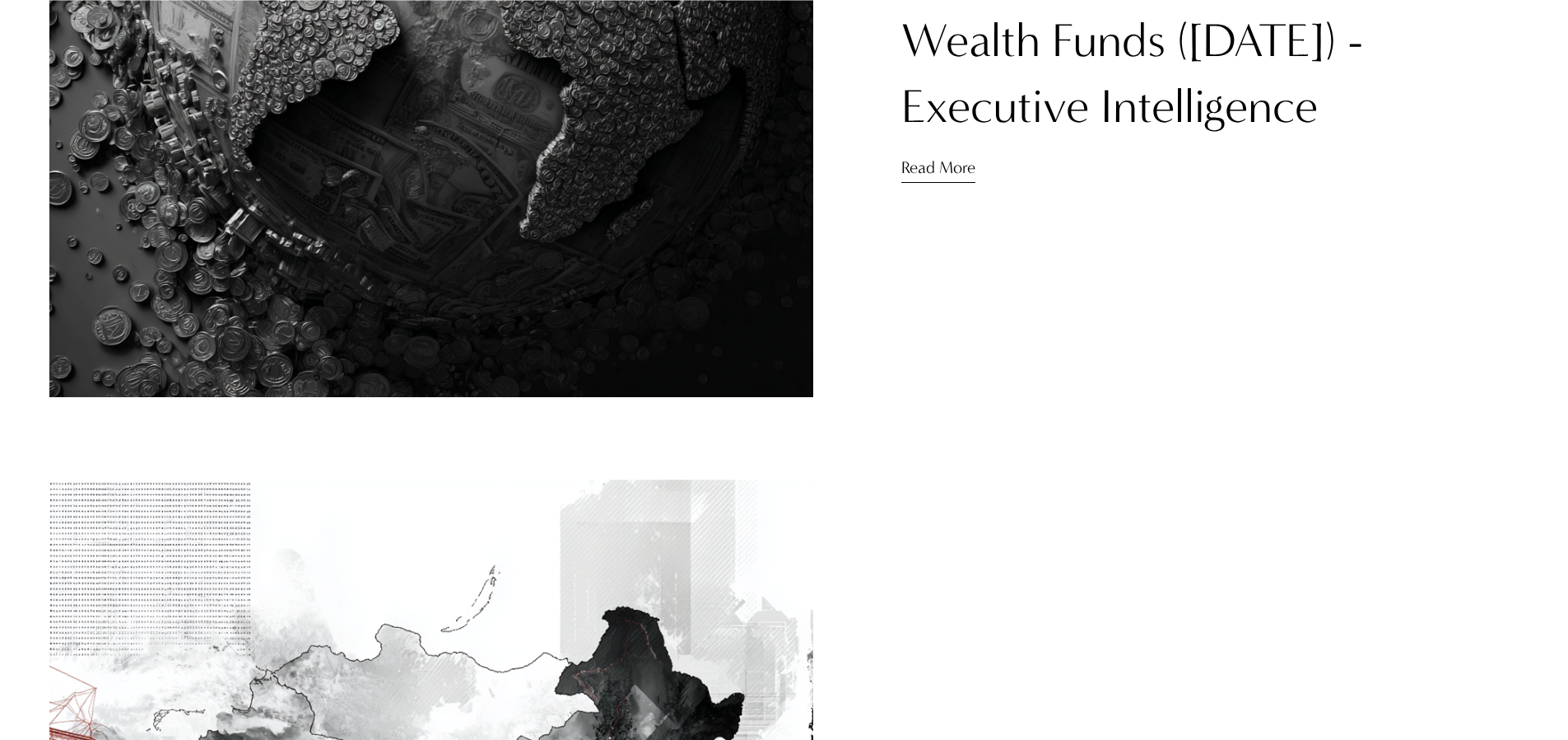
scroll to position [713, 0]
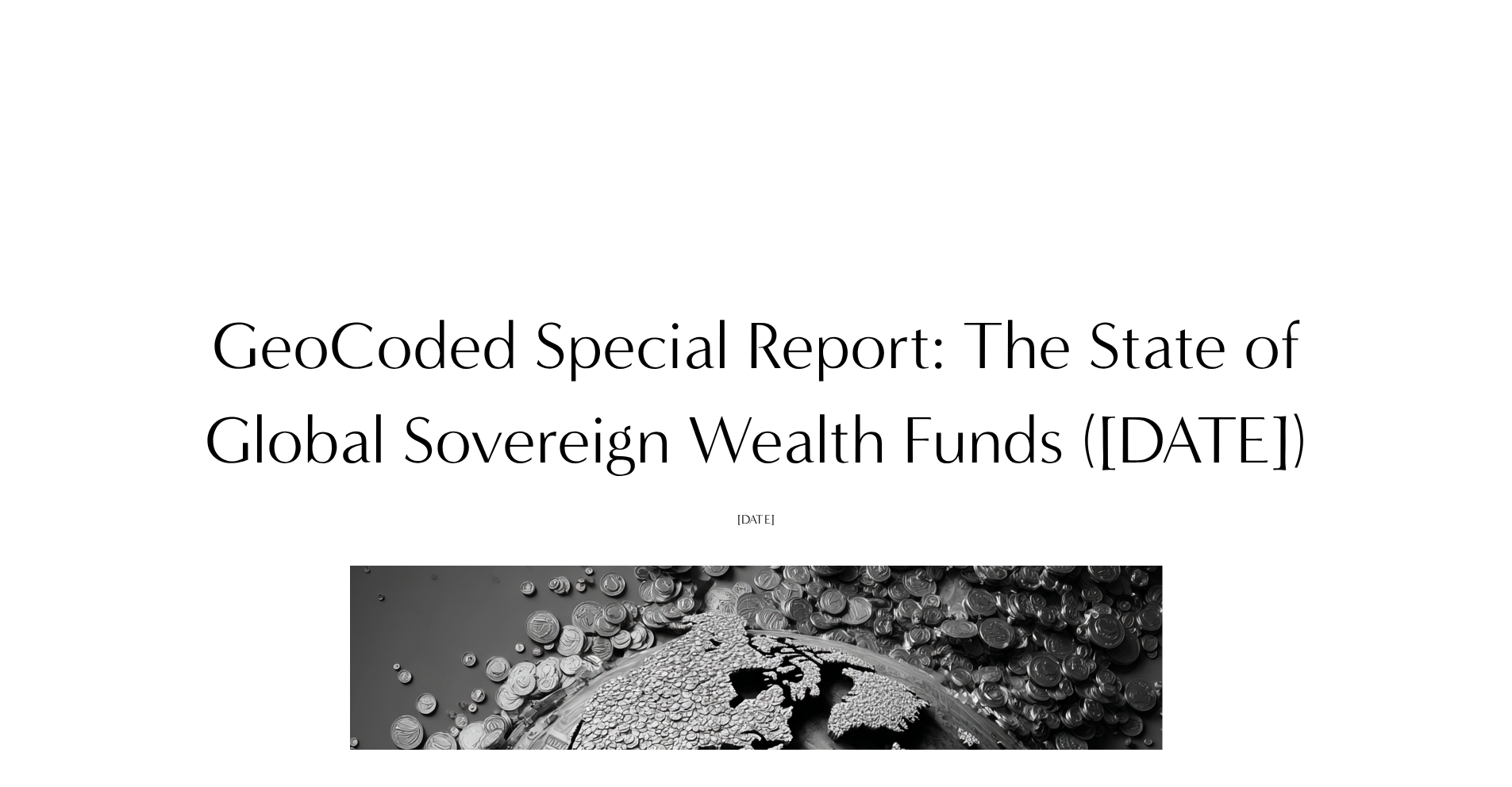
scroll to position [4408, 0]
